Goal: Task Accomplishment & Management: Manage account settings

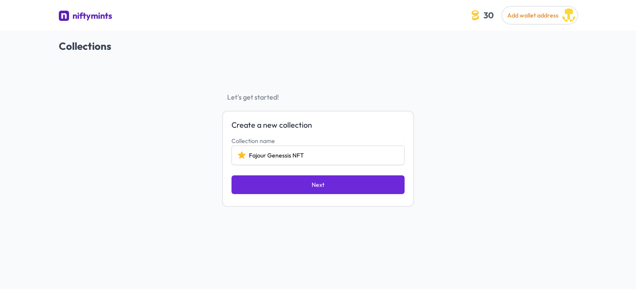
click at [268, 159] on input "Fajour Genessis NFT" at bounding box center [317, 156] width 173 height 20
drag, startPoint x: 291, startPoint y: 156, endPoint x: 269, endPoint y: 157, distance: 22.6
click at [269, 157] on input "Fajour Genessis NFT" at bounding box center [317, 156] width 173 height 20
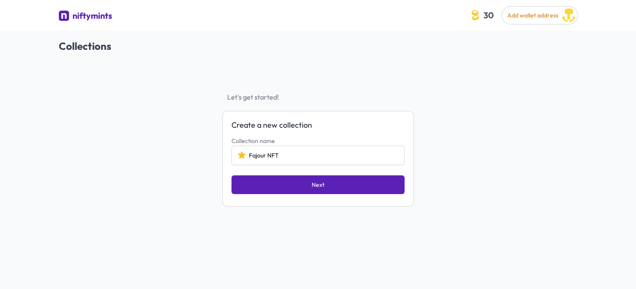
type input "Fajour NFT"
click at [306, 184] on button "Next" at bounding box center [317, 185] width 173 height 19
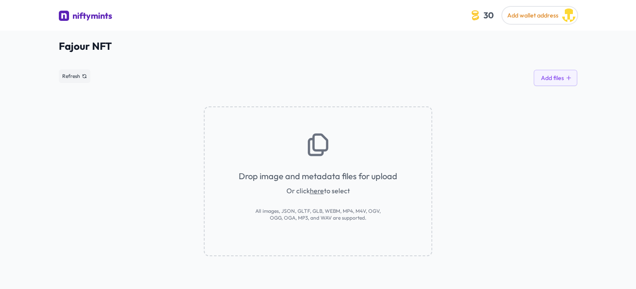
click at [315, 191] on link "here" at bounding box center [317, 191] width 14 height 9
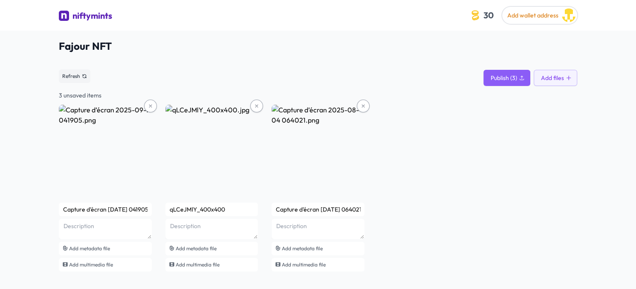
click at [530, 142] on div "Capture d’écran [DATE] 041905 Add metadata file Add multimedia file qLCeJMlY_40…" at bounding box center [318, 189] width 518 height 169
click at [520, 14] on span "Add wallet address" at bounding box center [532, 16] width 51 height 8
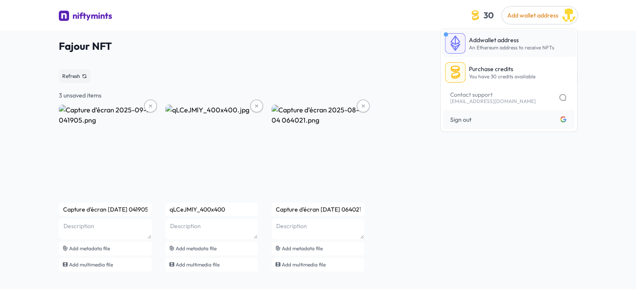
click at [472, 41] on span "Add" at bounding box center [474, 40] width 11 height 8
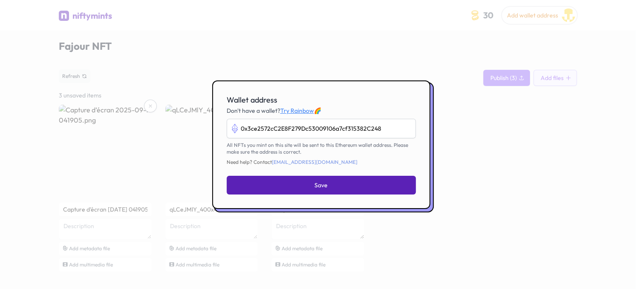
click at [345, 194] on button "Save" at bounding box center [321, 185] width 189 height 19
type input "0x3ce2572cc2e8f279dc53009106a7cf315382c248"
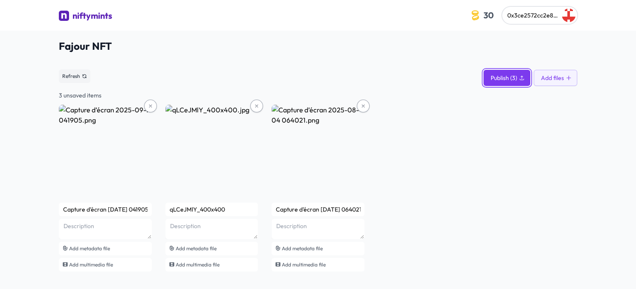
click at [502, 75] on span "Publish (3)" at bounding box center [503, 78] width 26 height 9
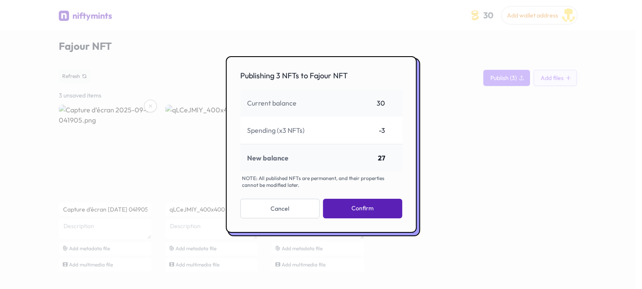
click at [370, 210] on button "Confirm" at bounding box center [362, 209] width 79 height 20
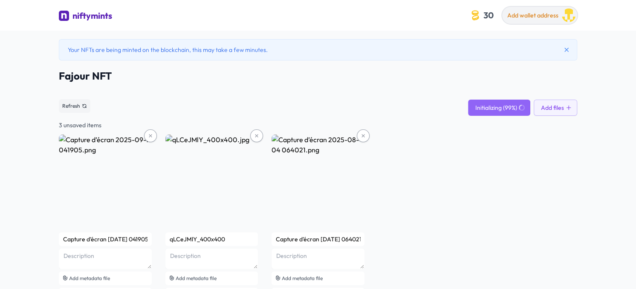
click at [537, 13] on span "Add wallet address" at bounding box center [532, 16] width 51 height 8
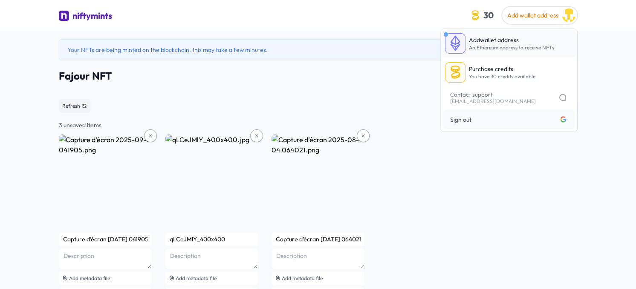
click at [523, 54] on link "Add wallet address An Ethereum address to receive NFTs" at bounding box center [508, 43] width 135 height 27
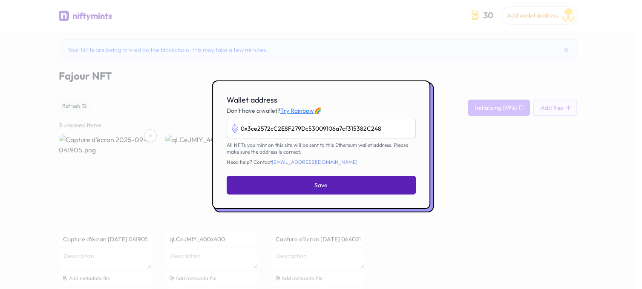
type input "0x3ce2572cC2E8F279Dc53009106a7cf315382C248"
click at [355, 180] on button "Save" at bounding box center [321, 185] width 189 height 19
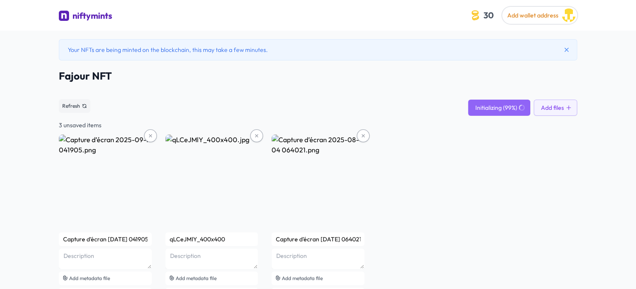
click at [564, 159] on div "Capture d’écran [DATE] 041905 Add metadata file Add multimedia file qLCeJMlY_40…" at bounding box center [318, 219] width 518 height 169
click at [75, 104] on span "Refresh" at bounding box center [71, 106] width 18 height 7
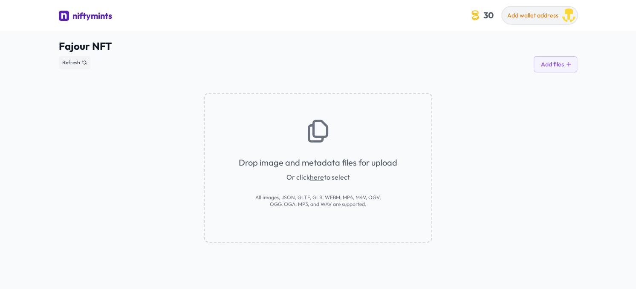
click at [539, 18] on span "Add wallet address" at bounding box center [532, 16] width 51 height 8
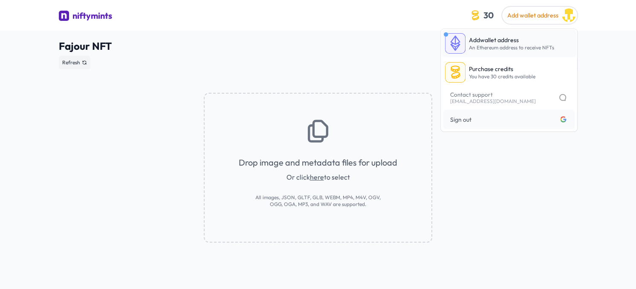
click at [490, 56] on link "Add wallet address An Ethereum address to receive NFTs" at bounding box center [508, 43] width 135 height 27
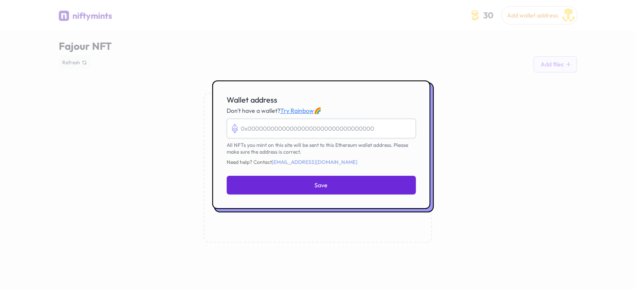
paste input "0xB6dFAB9F4F24E9C79A582abe1405CA445C8fed57"
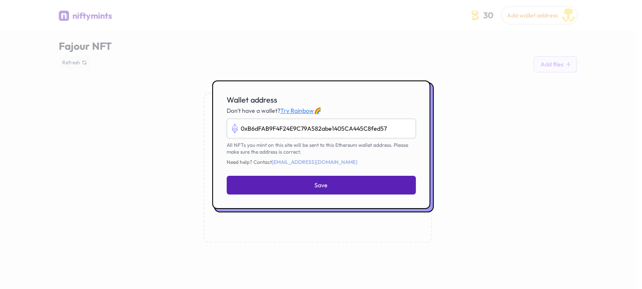
type input "0xB6dFAB9F4F24E9C79A582abe1405CA445C8fed57"
click at [360, 179] on button "Save" at bounding box center [321, 185] width 189 height 19
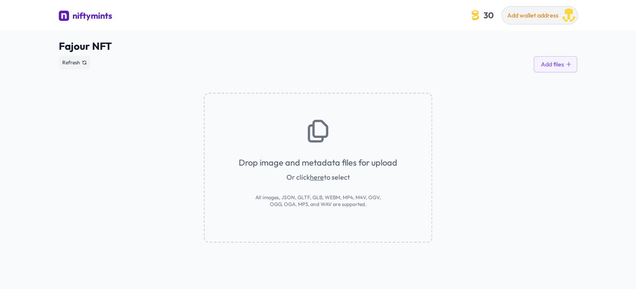
click at [551, 18] on span "Add wallet address" at bounding box center [532, 16] width 51 height 8
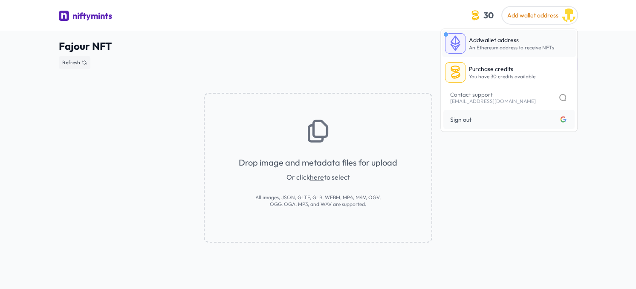
click at [483, 48] on span "An Ethereum address to receive NFTs" at bounding box center [511, 47] width 85 height 6
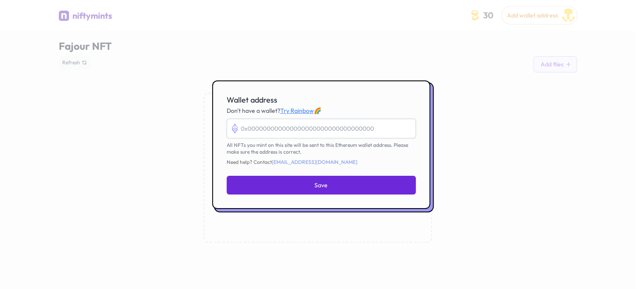
paste input "0xB6dFAB9F4F24E9C79A582abe1405CA445C8fed57"
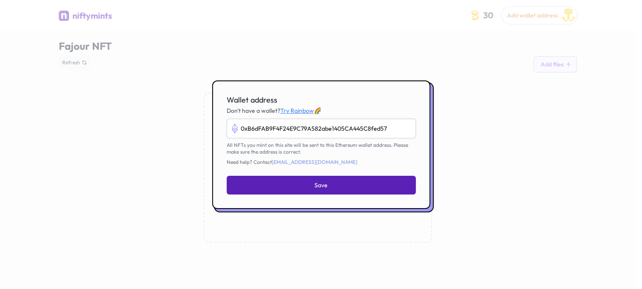
type input "0xB6dFAB9F4F24E9C79A582abe1405CA445C8fed57"
click at [336, 179] on button "Save" at bounding box center [321, 185] width 189 height 19
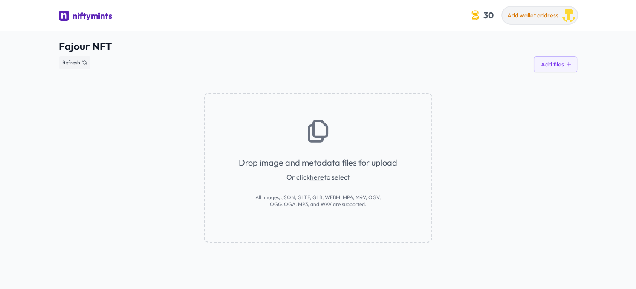
click at [563, 8] on button "Add wallet address" at bounding box center [539, 15] width 75 height 17
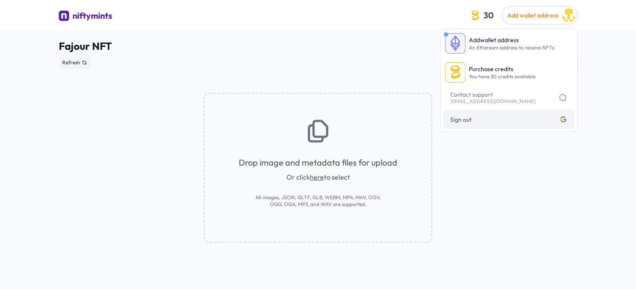
click at [519, 119] on span "Sign out Logged in with google" at bounding box center [509, 119] width 118 height 9
